Goal: Task Accomplishment & Management: Use online tool/utility

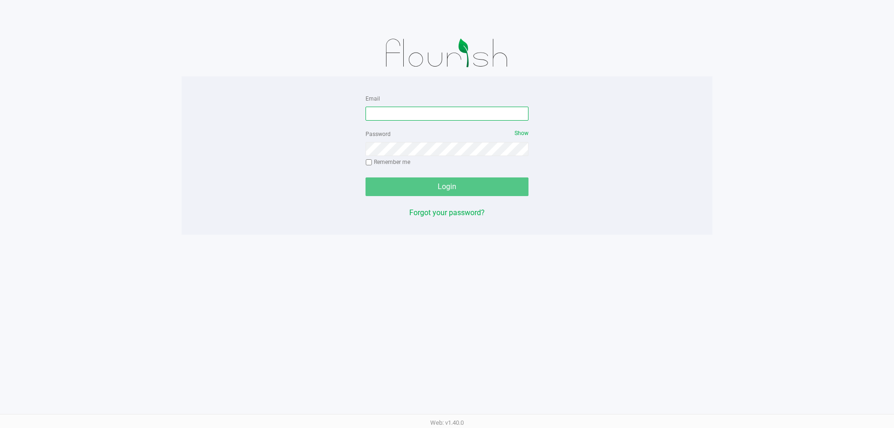
click at [411, 112] on input "Email" at bounding box center [447, 114] width 163 height 14
type input "[PERSON_NAME][EMAIL_ADDRESS][DOMAIN_NAME]"
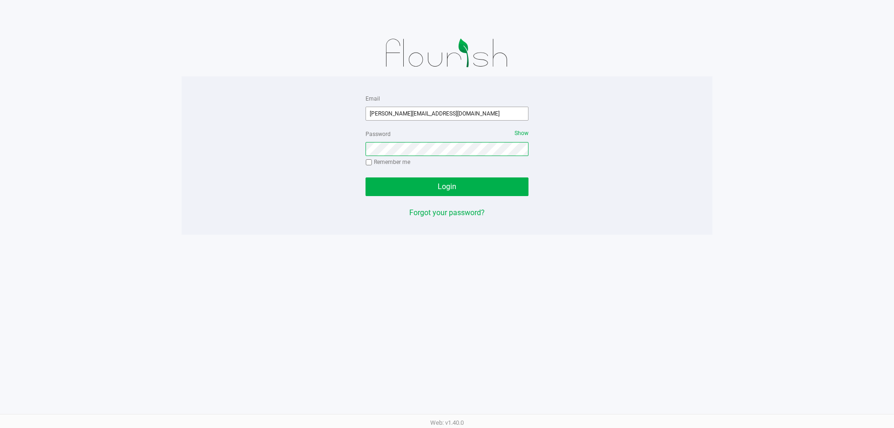
click at [366, 177] on button "Login" at bounding box center [447, 186] width 163 height 19
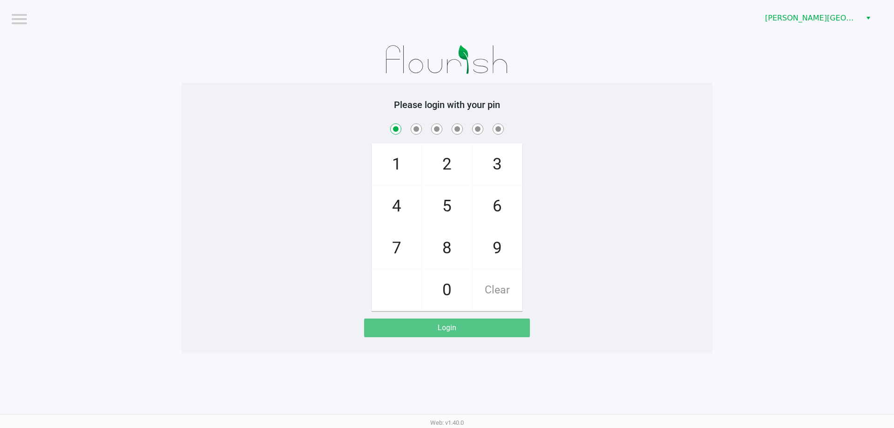
checkbox input "true"
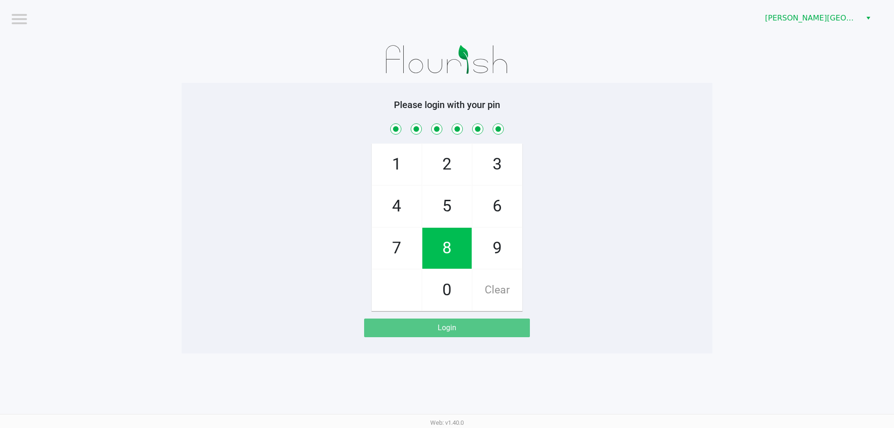
checkbox input "true"
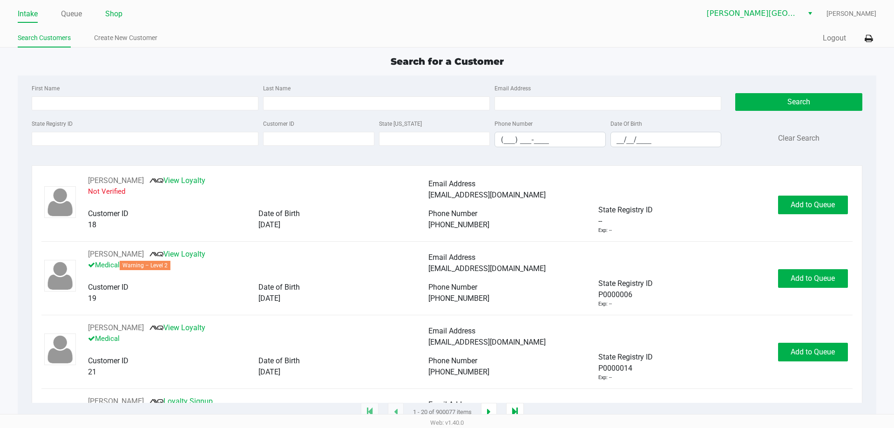
click at [116, 20] on link "Shop" at bounding box center [113, 13] width 17 height 13
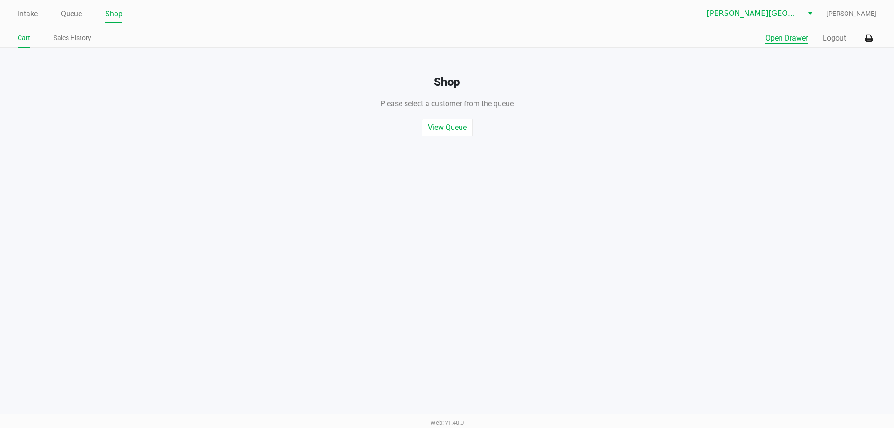
click at [790, 39] on button "Open Drawer" at bounding box center [787, 38] width 42 height 11
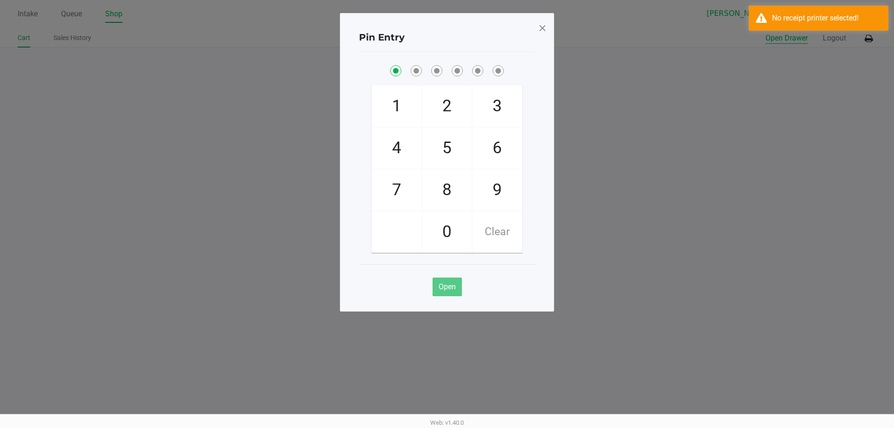
checkbox input "true"
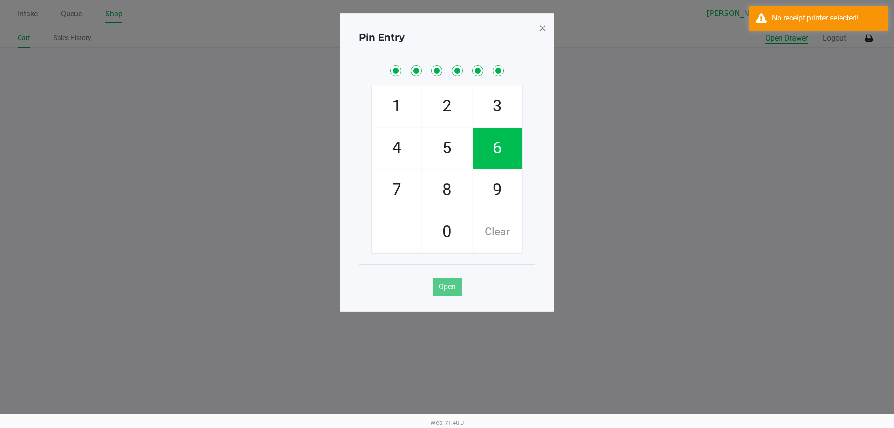
checkbox input "true"
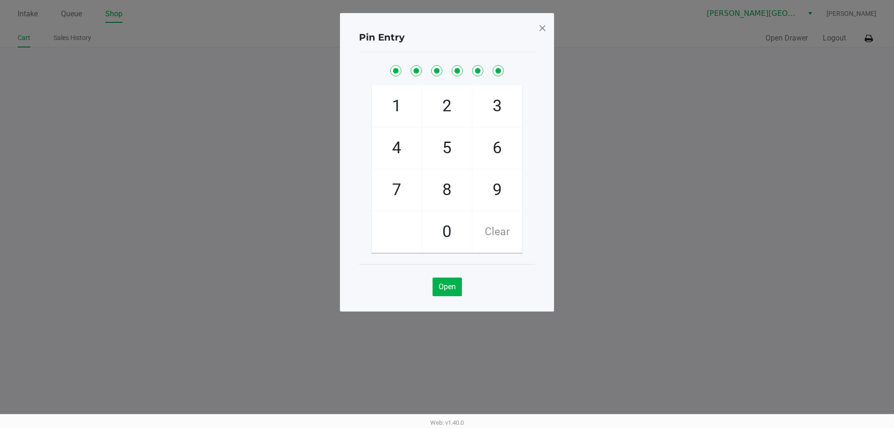
click at [541, 33] on span at bounding box center [542, 27] width 8 height 15
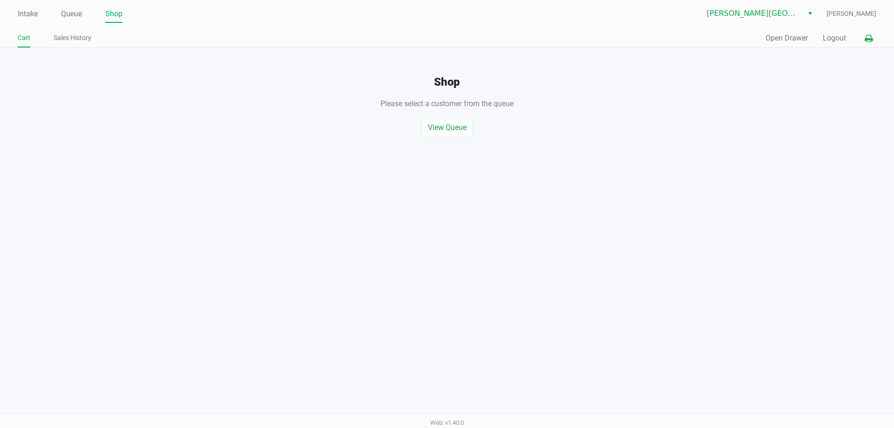
click at [869, 40] on icon at bounding box center [869, 38] width 8 height 7
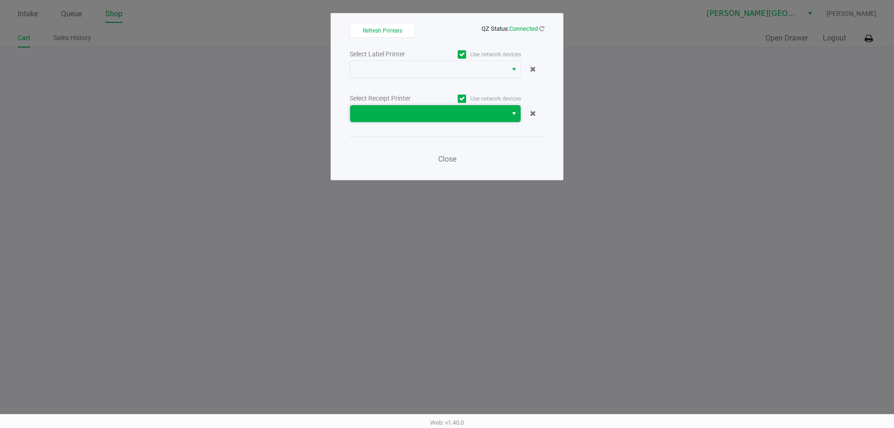
click at [452, 117] on span at bounding box center [429, 113] width 146 height 11
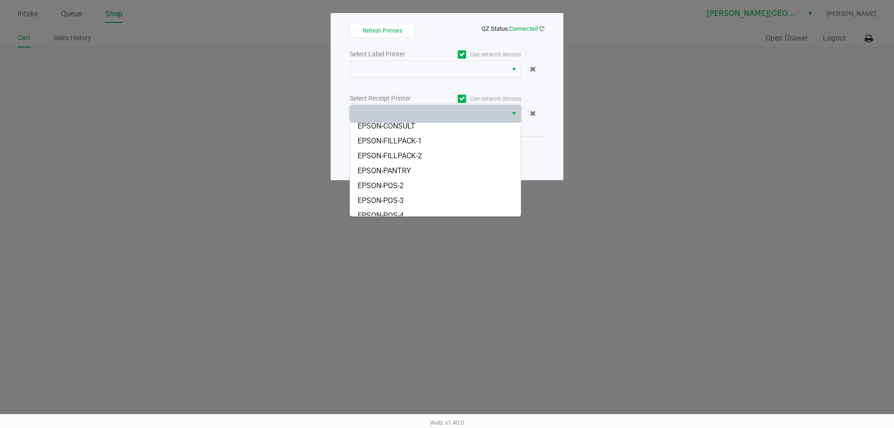
scroll to position [86, 0]
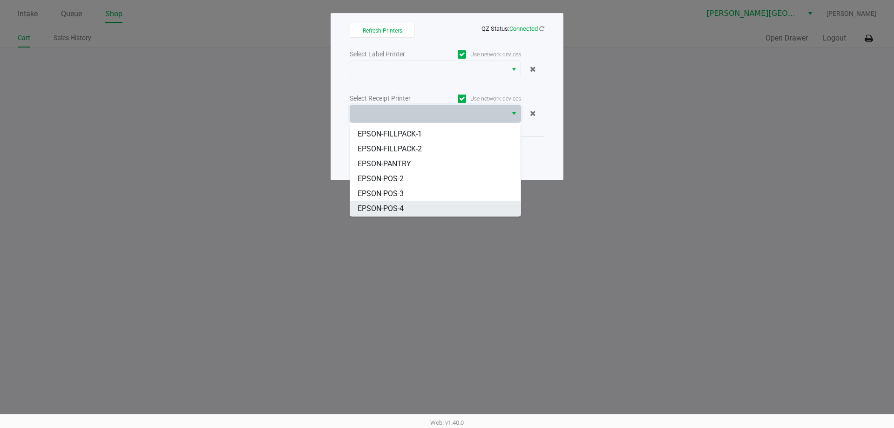
click at [433, 209] on li "EPSON-POS-4" at bounding box center [435, 208] width 170 height 15
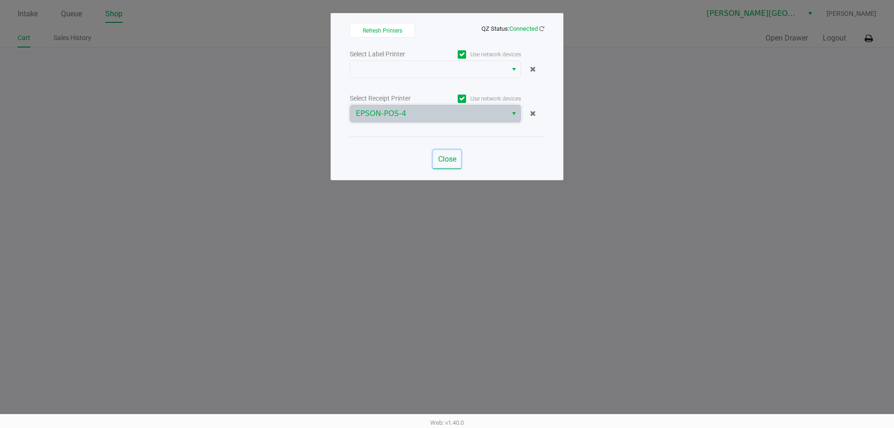
click at [443, 157] on span "Close" at bounding box center [447, 159] width 18 height 9
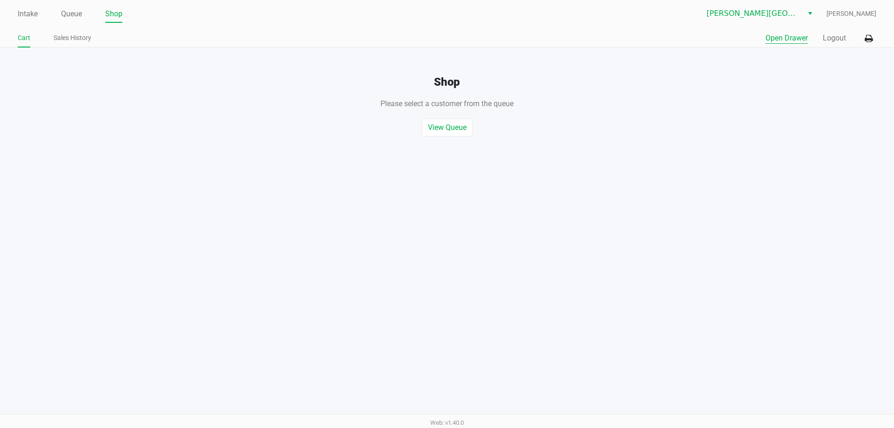
click at [790, 37] on button "Open Drawer" at bounding box center [787, 38] width 42 height 11
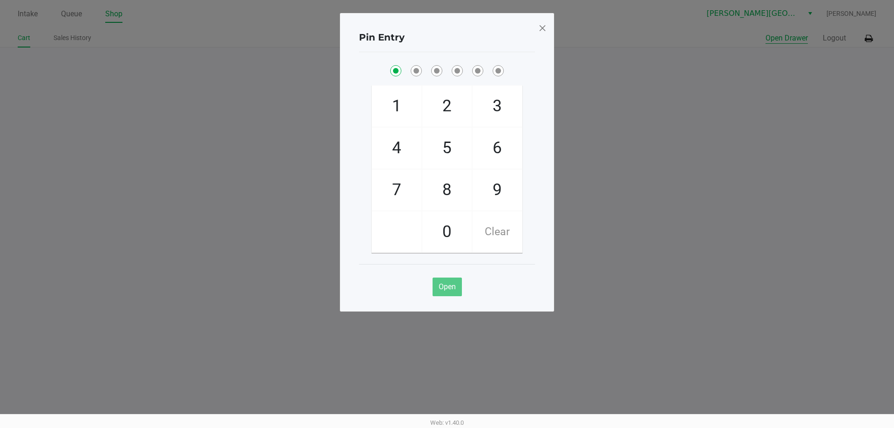
checkbox input "true"
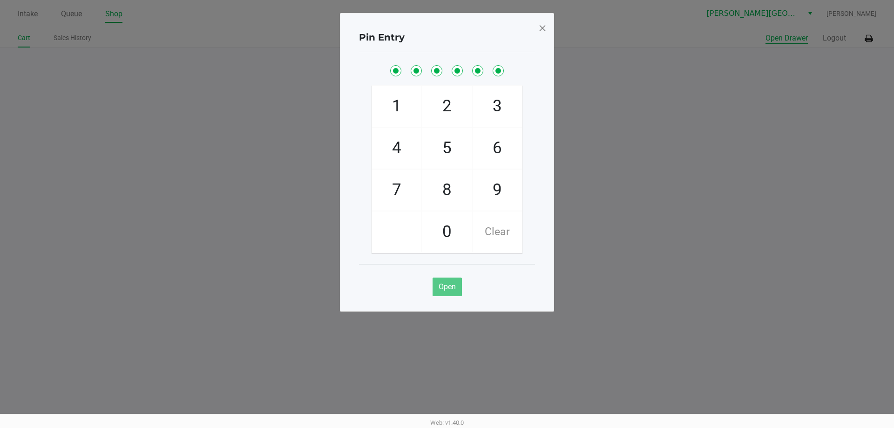
checkbox input "true"
click at [545, 28] on span at bounding box center [542, 27] width 8 height 15
